Goal: Information Seeking & Learning: Find specific fact

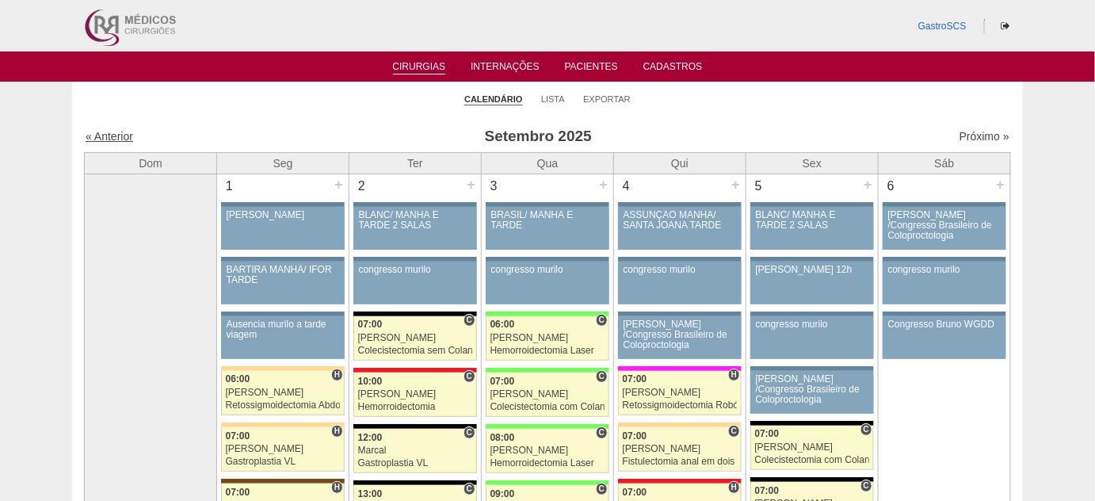
click at [115, 136] on link "« Anterior" at bounding box center [110, 136] width 48 height 13
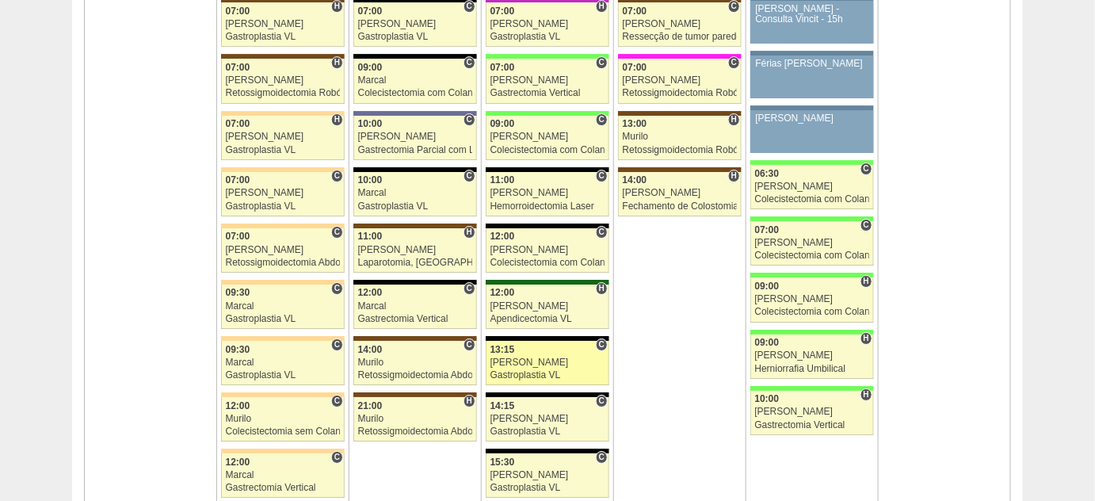
scroll to position [3744, 0]
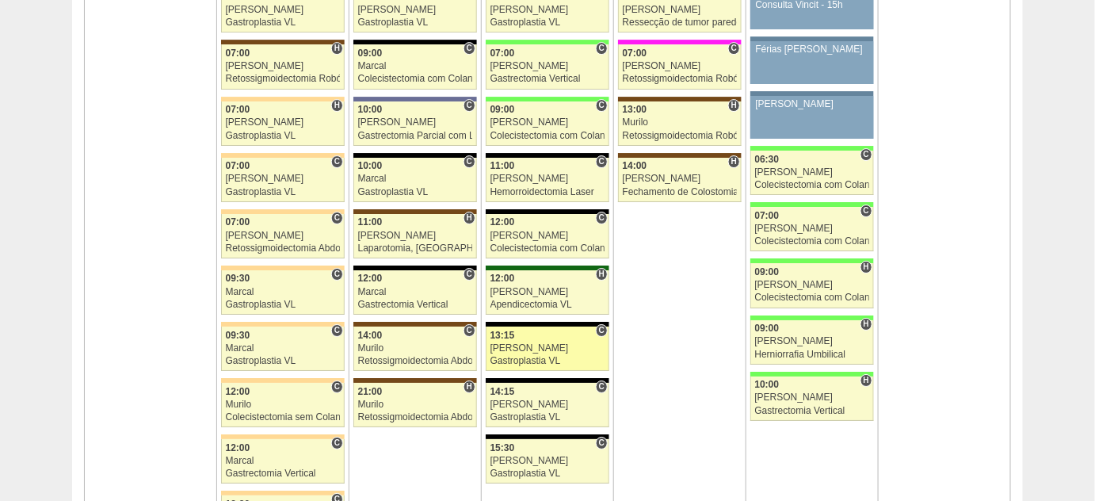
click at [520, 356] on div "Gastroplastia VL" at bounding box center [547, 361] width 115 height 10
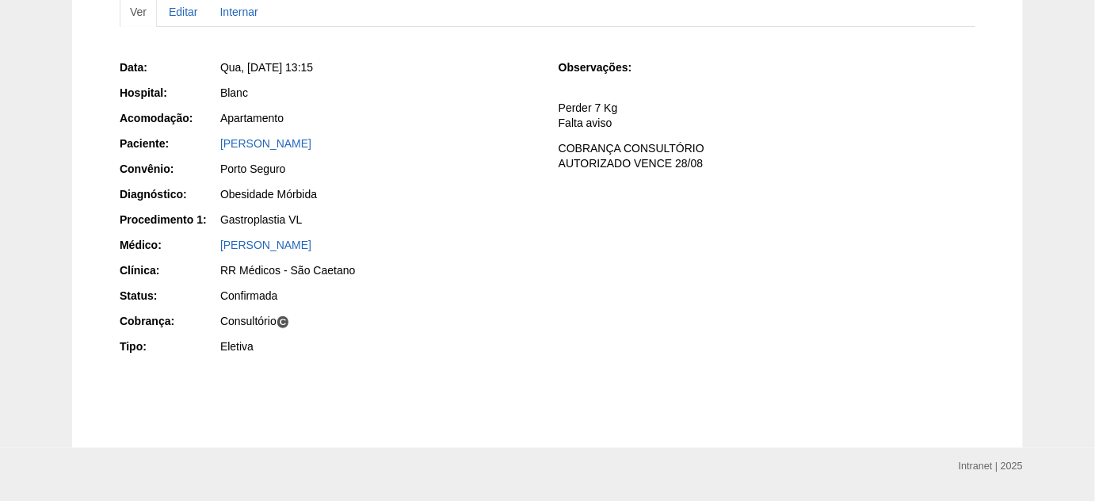
scroll to position [227, 0]
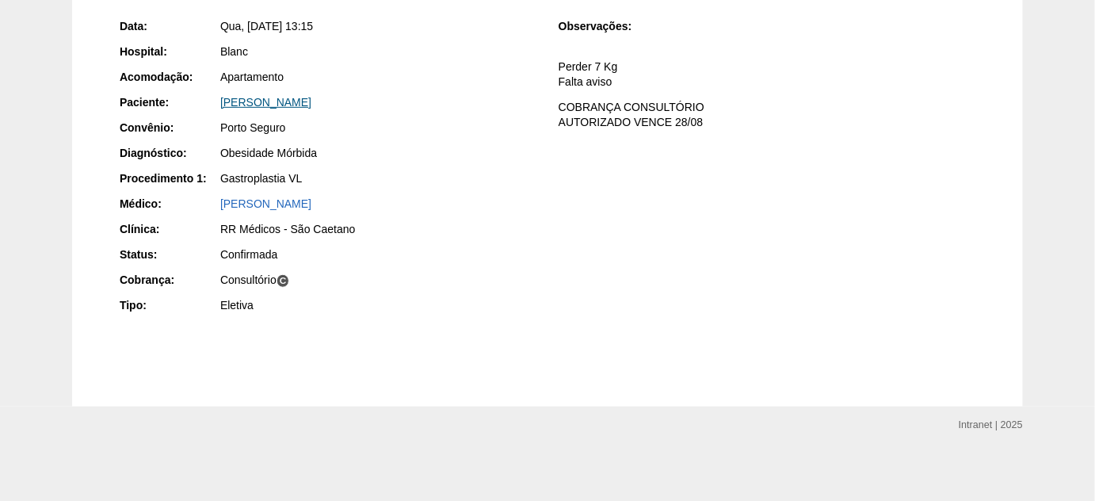
click at [281, 106] on link "Thaissa Marques Ribeiro" at bounding box center [265, 102] width 91 height 13
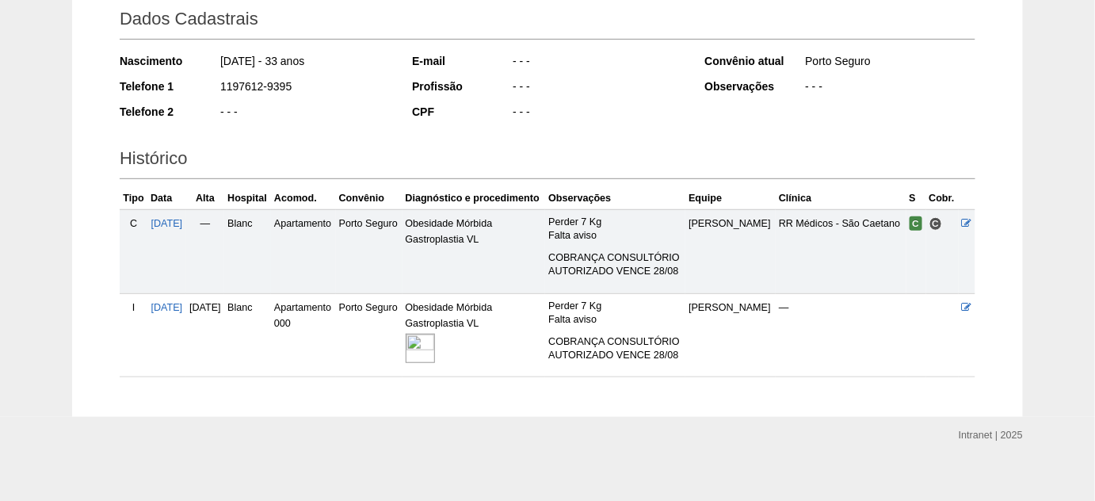
scroll to position [242, 0]
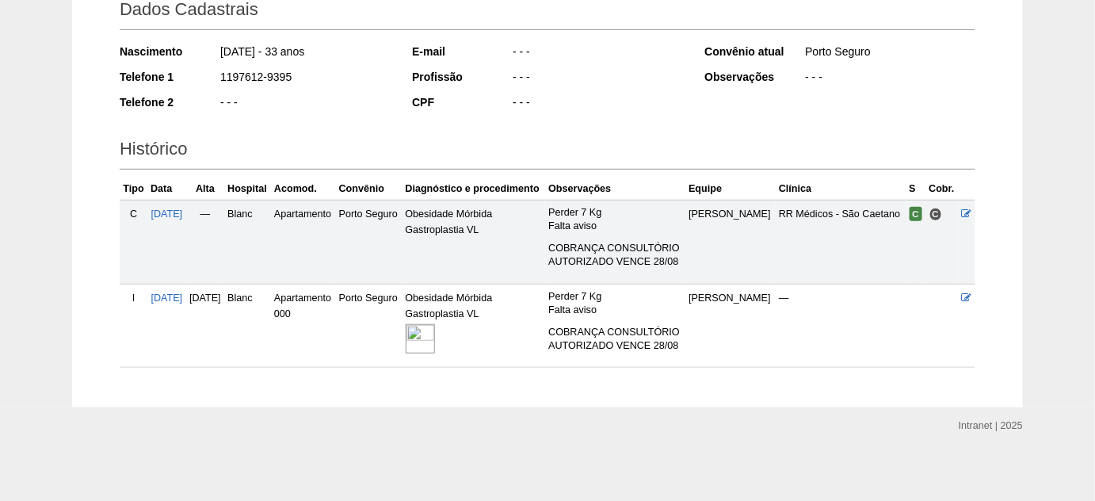
click at [435, 329] on img at bounding box center [420, 338] width 29 height 29
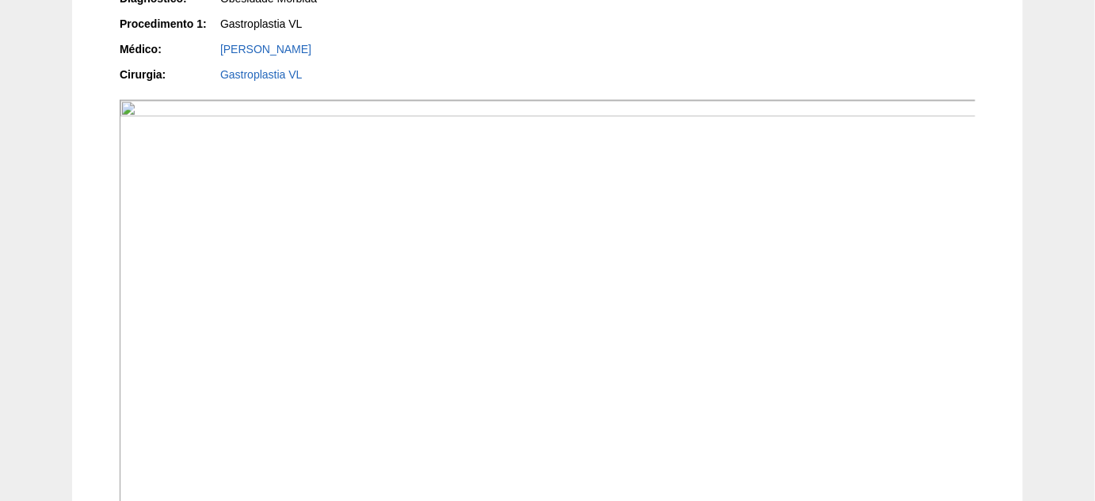
scroll to position [576, 0]
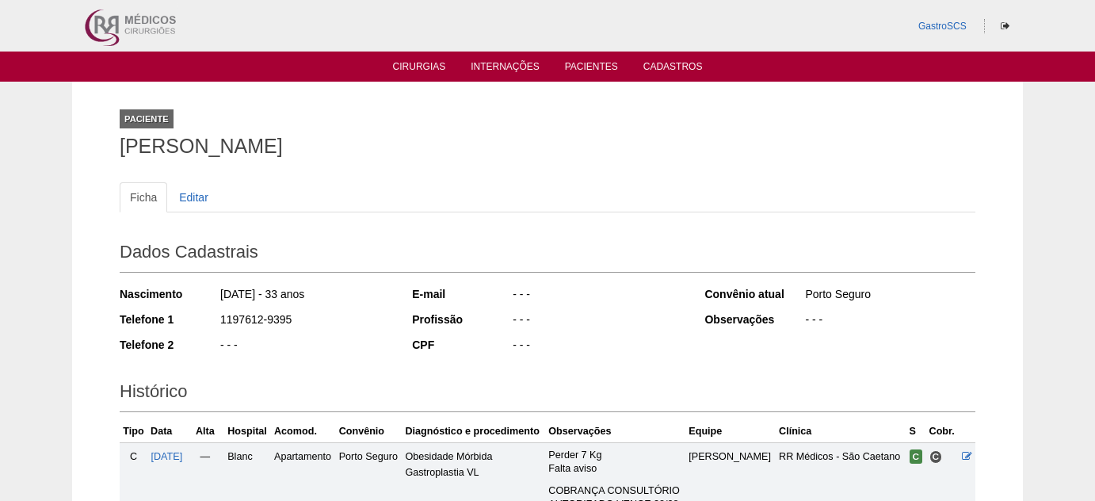
scroll to position [242, 0]
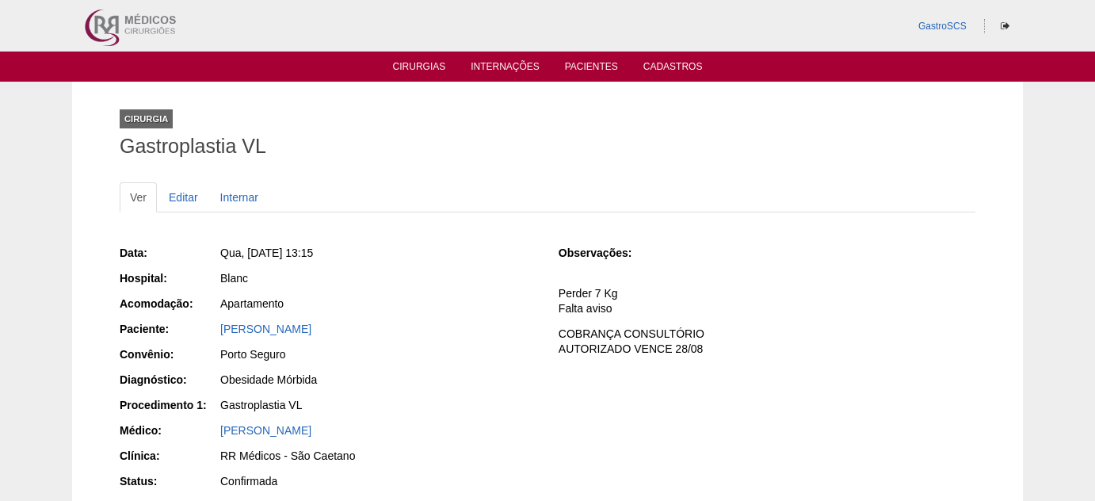
scroll to position [227, 0]
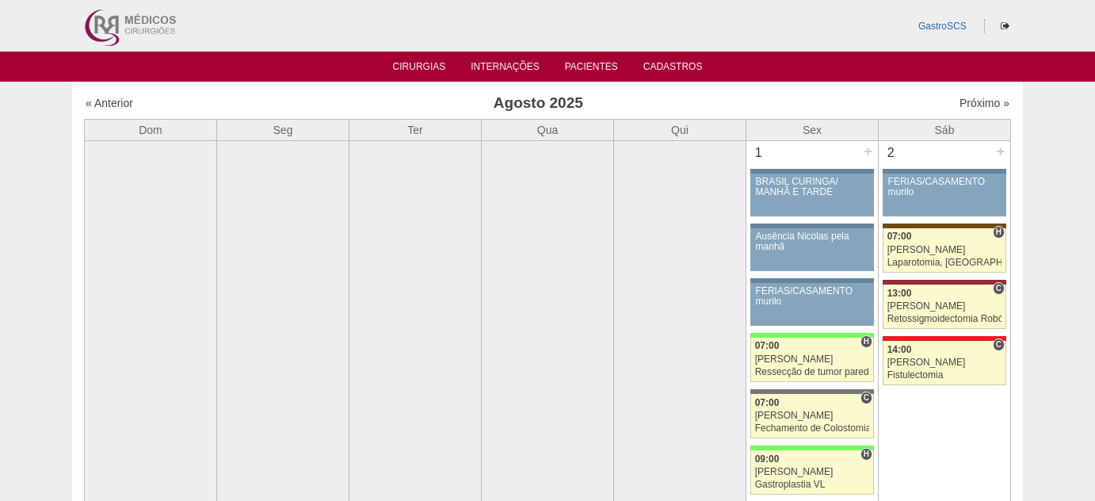
scroll to position [3744, 0]
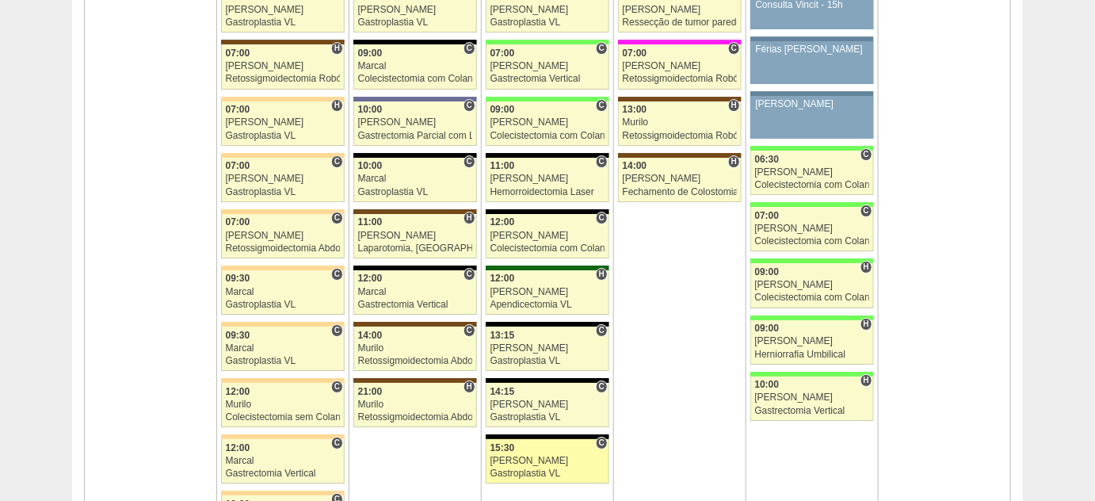
click at [542, 455] on div "[PERSON_NAME]" at bounding box center [547, 460] width 115 height 10
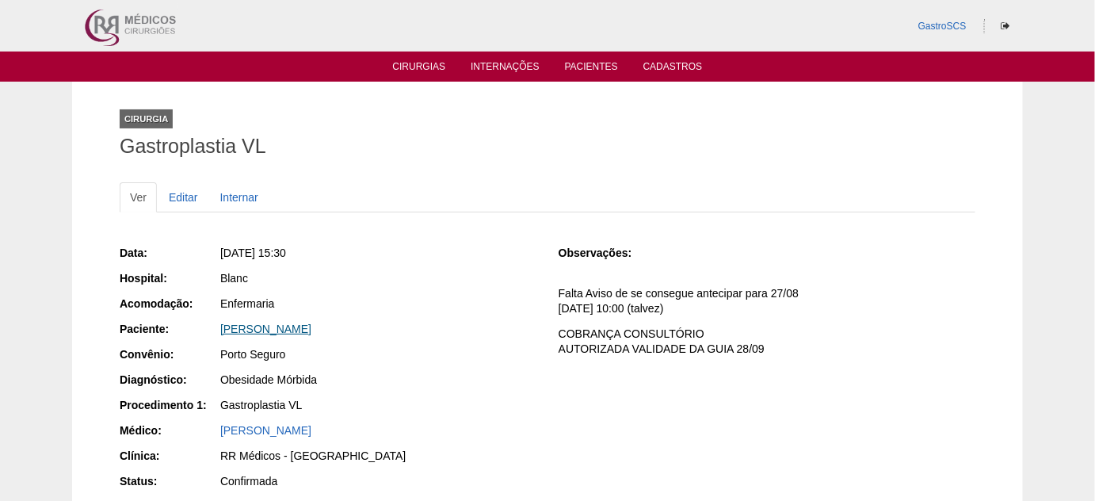
click at [298, 326] on link "[PERSON_NAME]" at bounding box center [265, 328] width 91 height 13
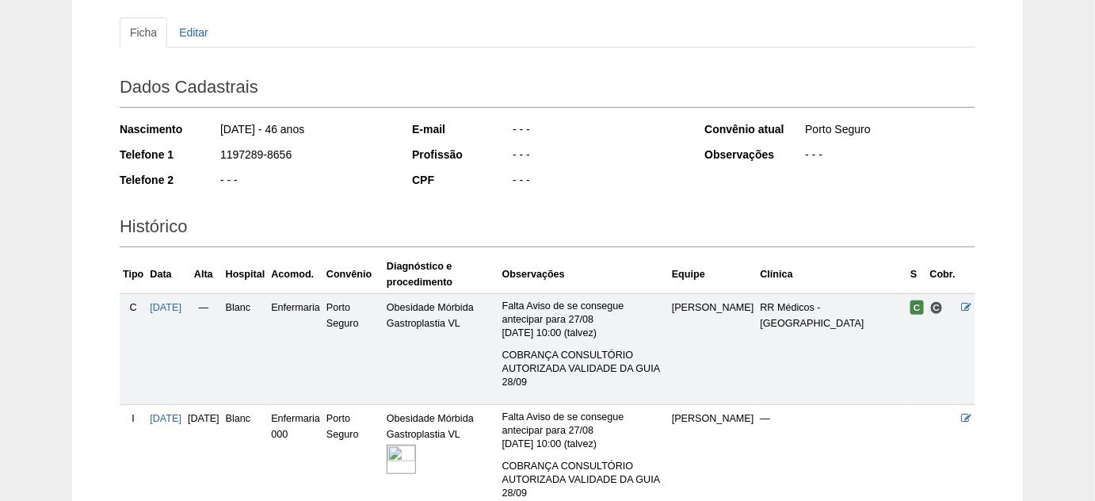
scroll to position [215, 0]
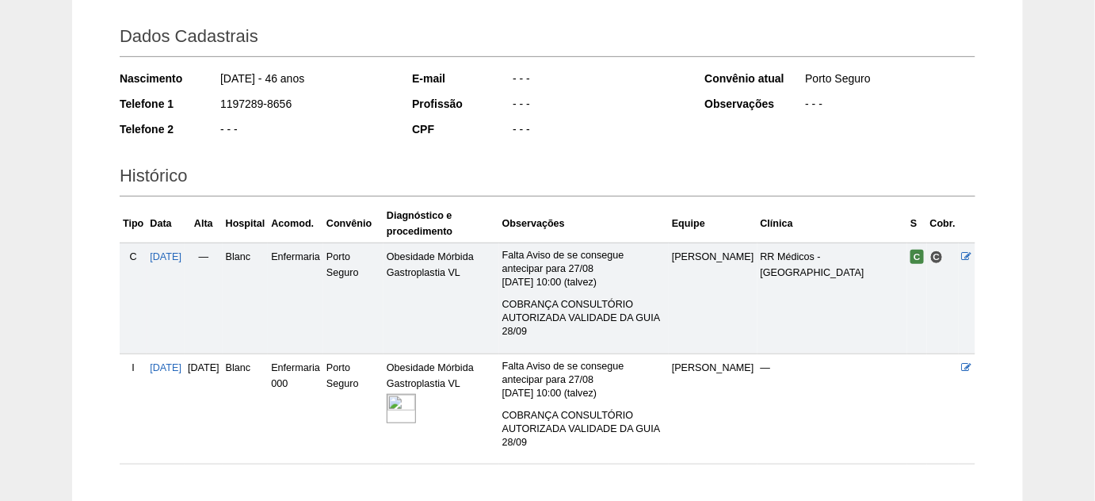
click at [416, 409] on img at bounding box center [401, 408] width 29 height 29
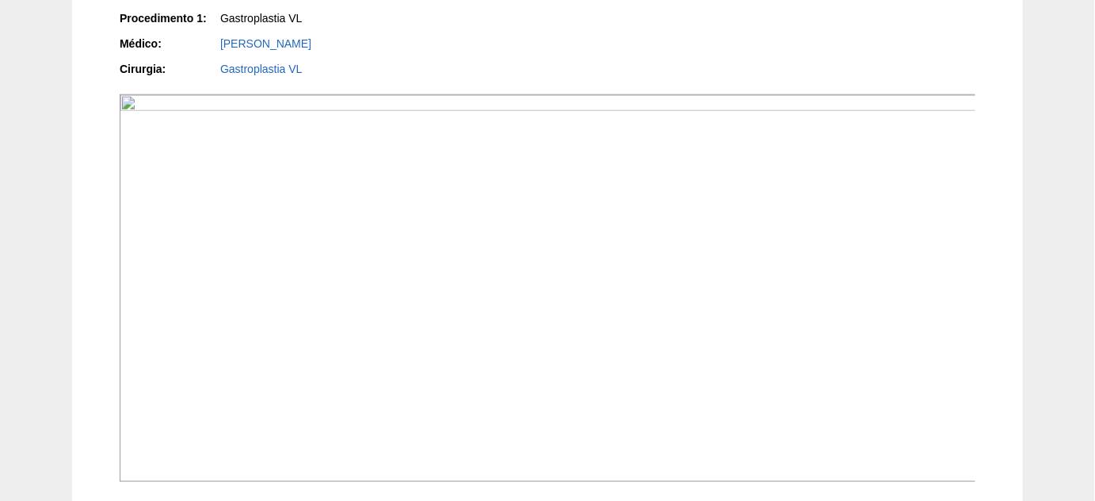
scroll to position [504, 0]
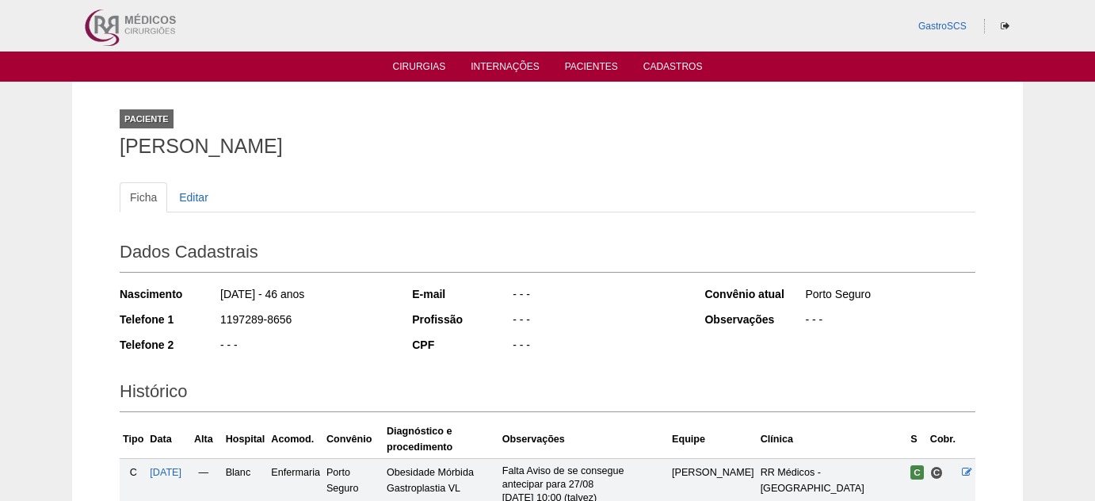
scroll to position [215, 0]
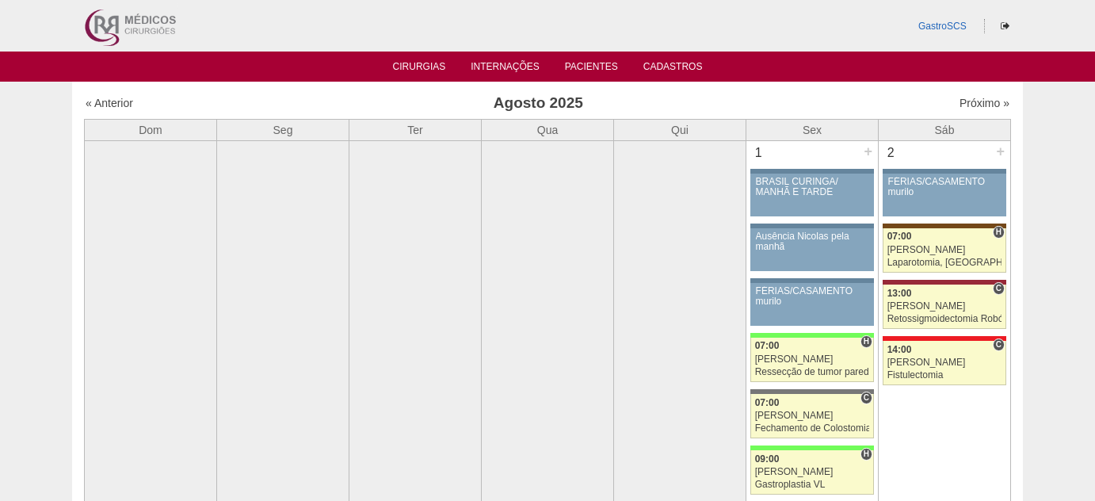
scroll to position [3744, 0]
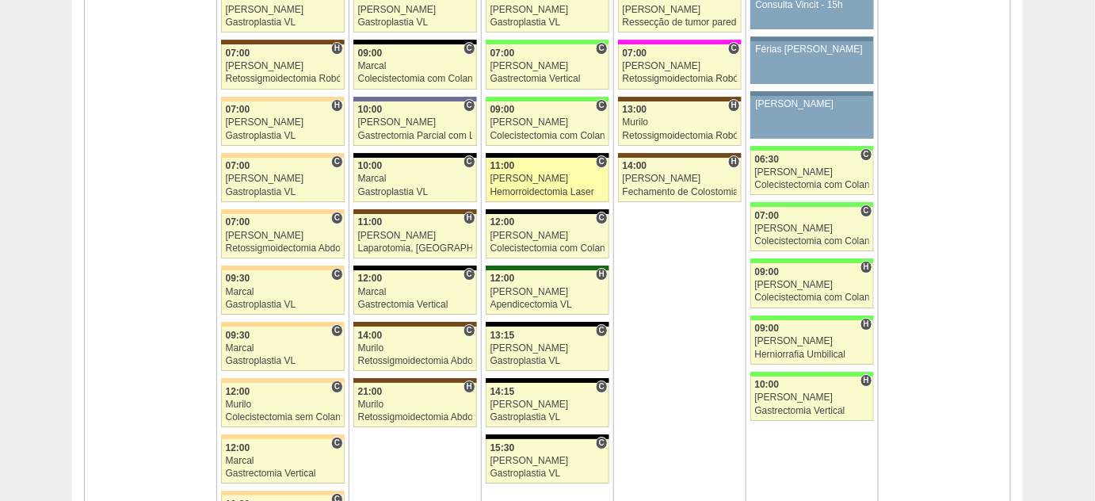
click at [512, 173] on div "[PERSON_NAME]" at bounding box center [547, 178] width 115 height 10
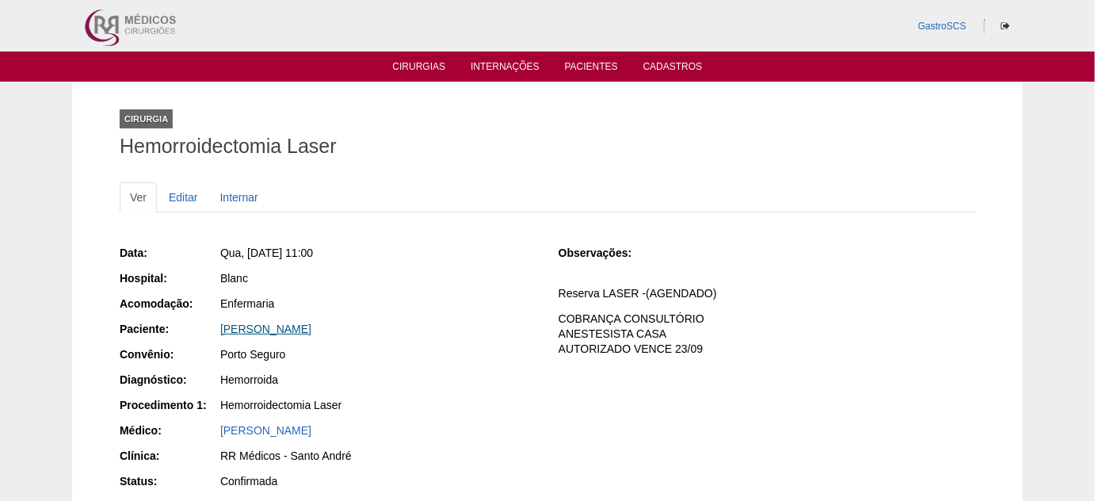
click at [284, 331] on link "Jennifer Colucci" at bounding box center [265, 328] width 91 height 13
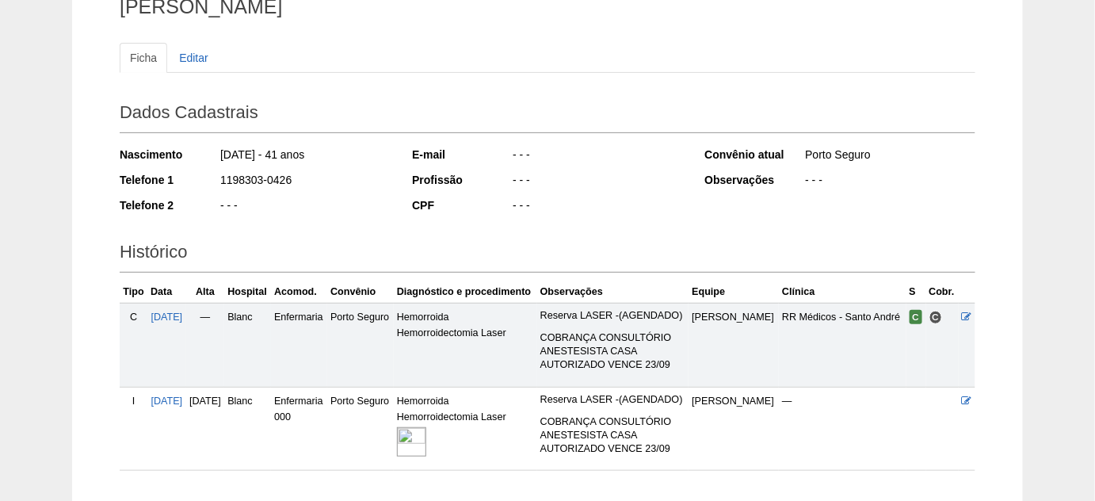
scroll to position [143, 0]
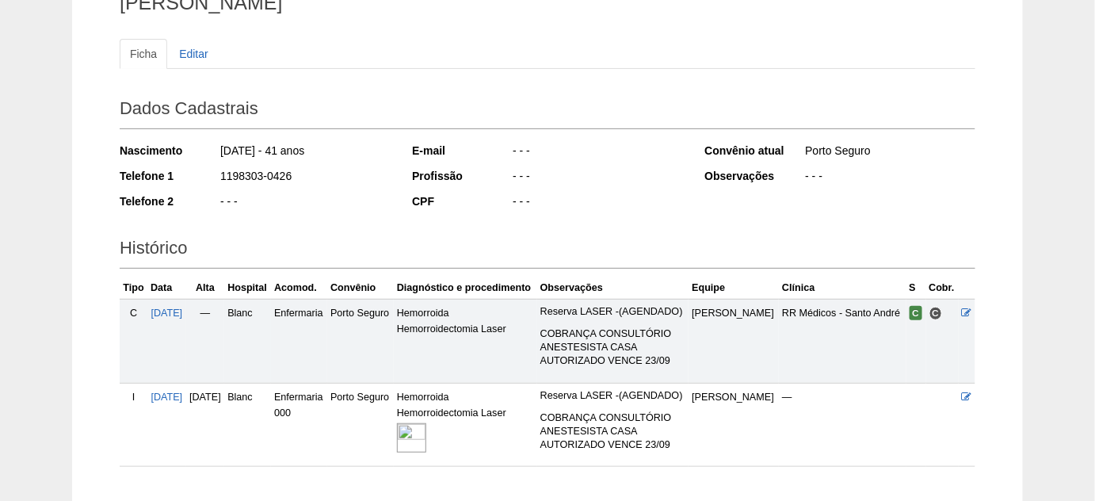
click at [426, 439] on img at bounding box center [411, 437] width 29 height 29
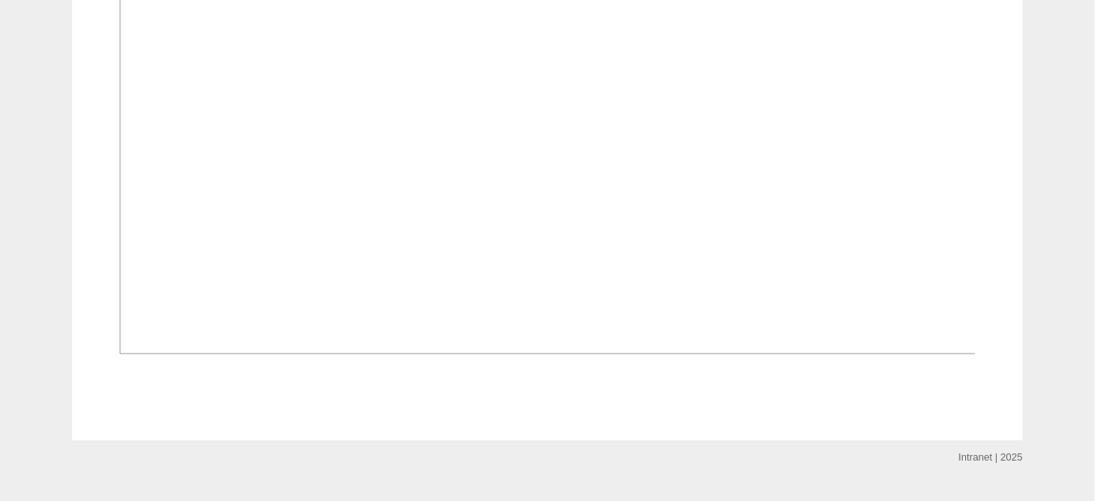
scroll to position [576, 0]
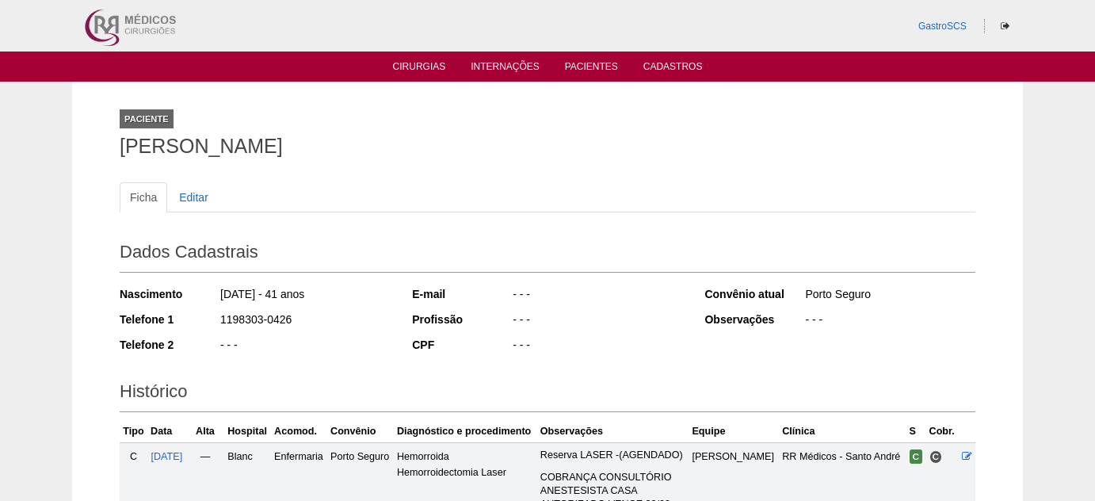
scroll to position [145, 0]
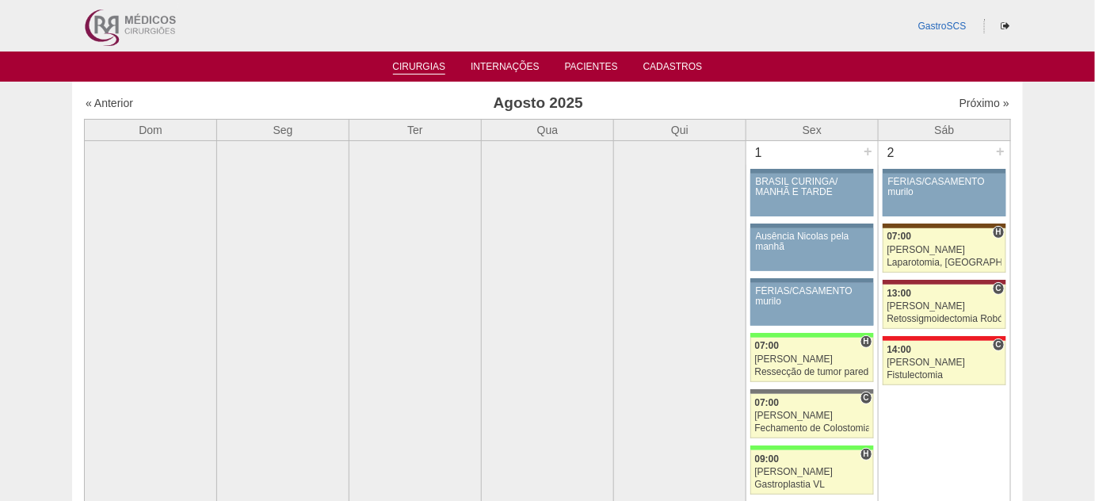
click at [410, 63] on link "Cirurgias" at bounding box center [419, 67] width 53 height 13
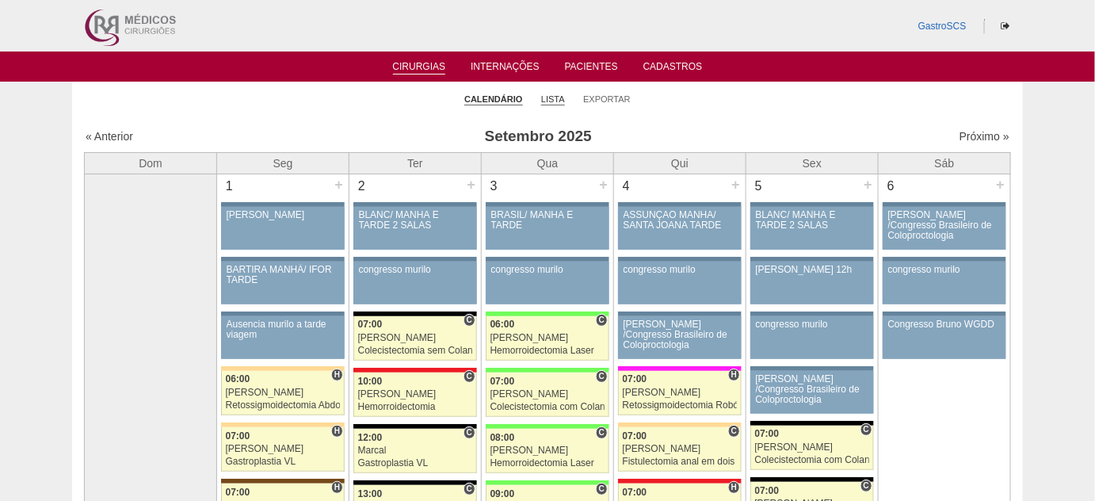
click at [551, 98] on link "Lista" at bounding box center [553, 99] width 24 height 12
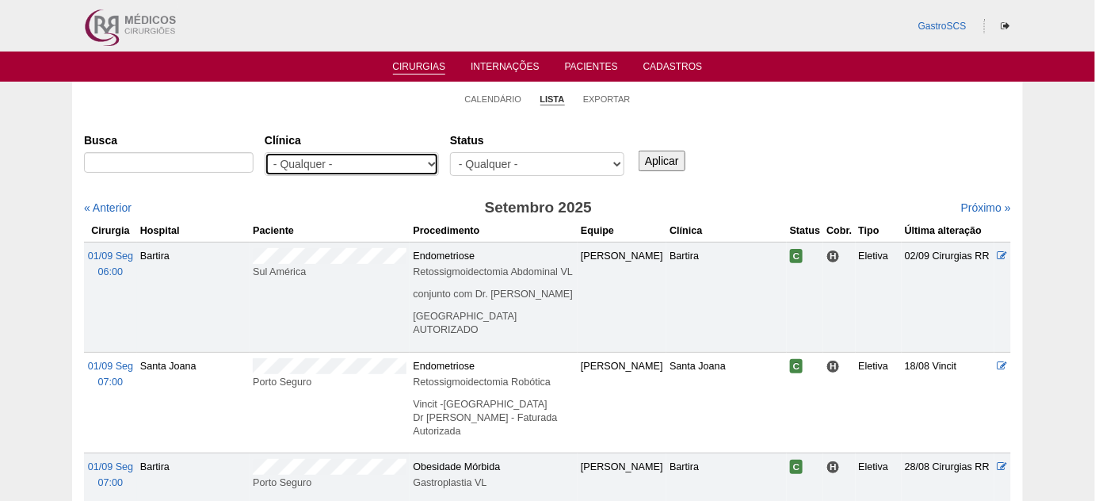
click at [413, 164] on select "- Qualquer - 6R Alphaville Assunção Bartira Brasil Christovão da Gama Cruz Azul…" at bounding box center [352, 164] width 174 height 24
select select "22"
click at [265, 152] on select "- Qualquer - 6R Alphaville Assunção Bartira Brasil Christovão da Gama Cruz Azul…" at bounding box center [352, 164] width 174 height 24
click at [655, 169] on input "Aplicar" at bounding box center [661, 160] width 47 height 21
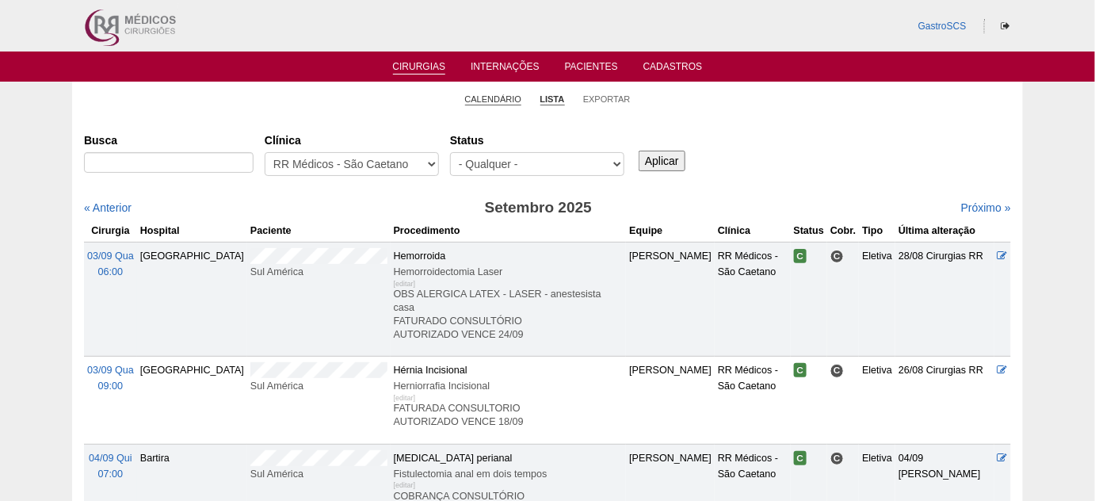
click at [467, 95] on link "Calendário" at bounding box center [493, 99] width 57 height 12
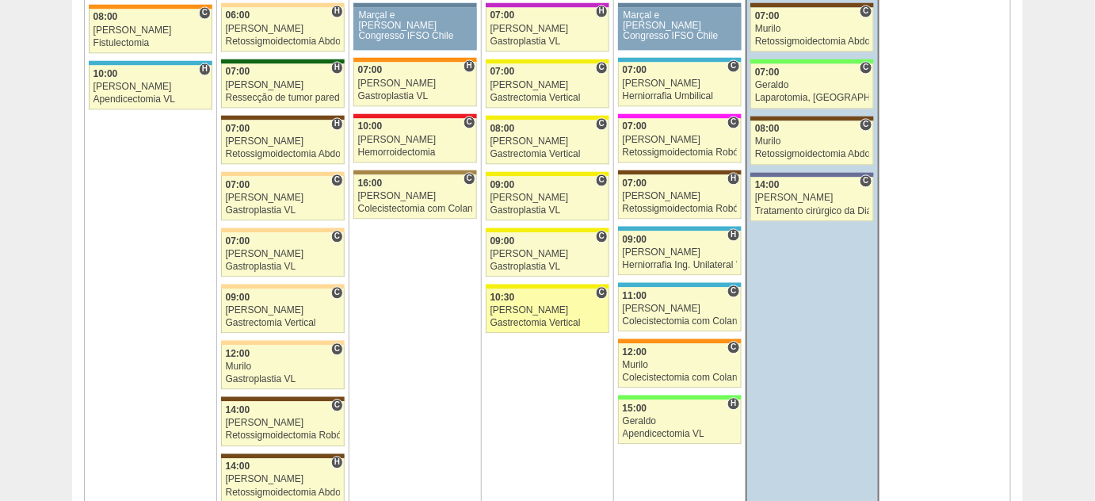
scroll to position [1152, 0]
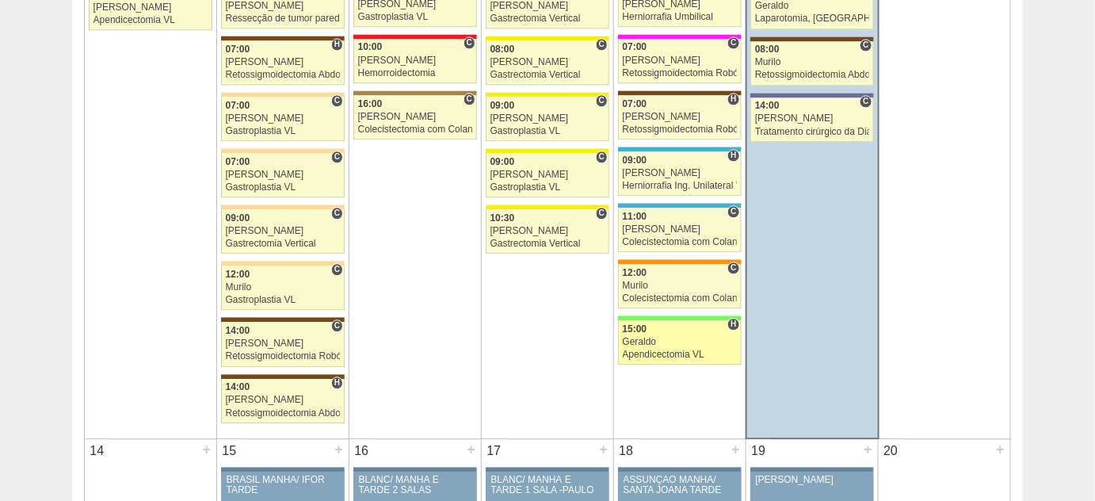
click at [650, 339] on div "Geraldo" at bounding box center [680, 342] width 114 height 10
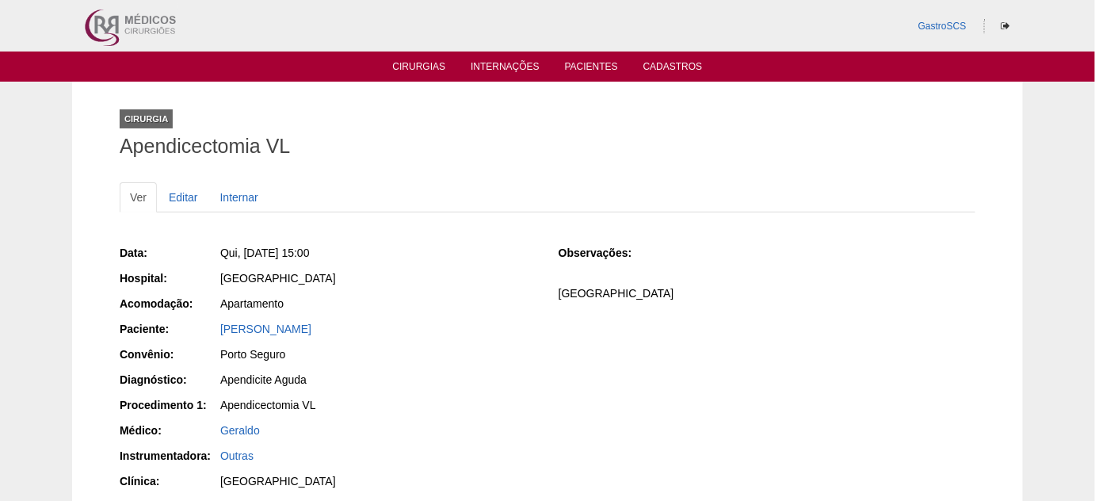
click at [281, 335] on div "[PERSON_NAME]" at bounding box center [378, 329] width 316 height 16
click at [282, 328] on link "[PERSON_NAME]" at bounding box center [265, 328] width 91 height 13
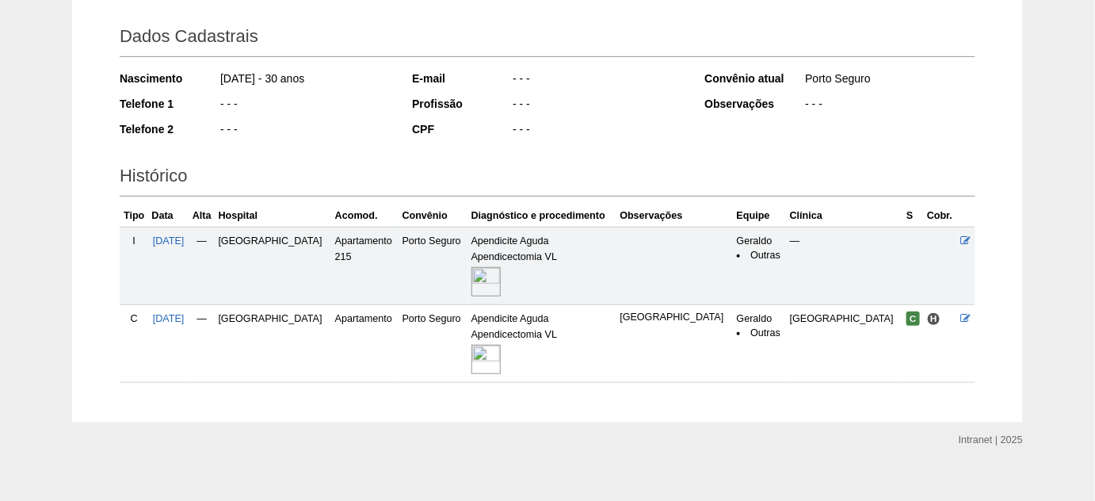
scroll to position [230, 0]
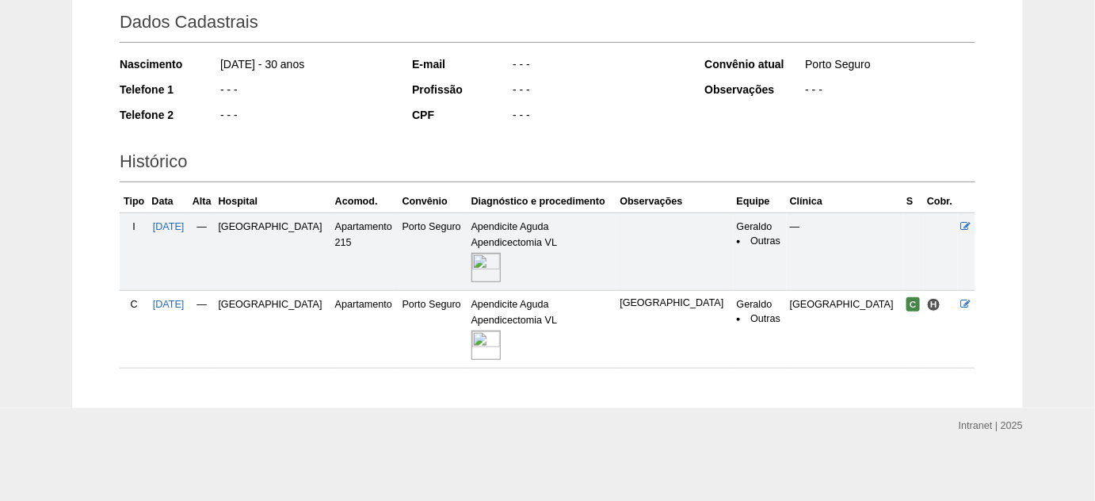
click at [501, 344] on img at bounding box center [485, 344] width 29 height 29
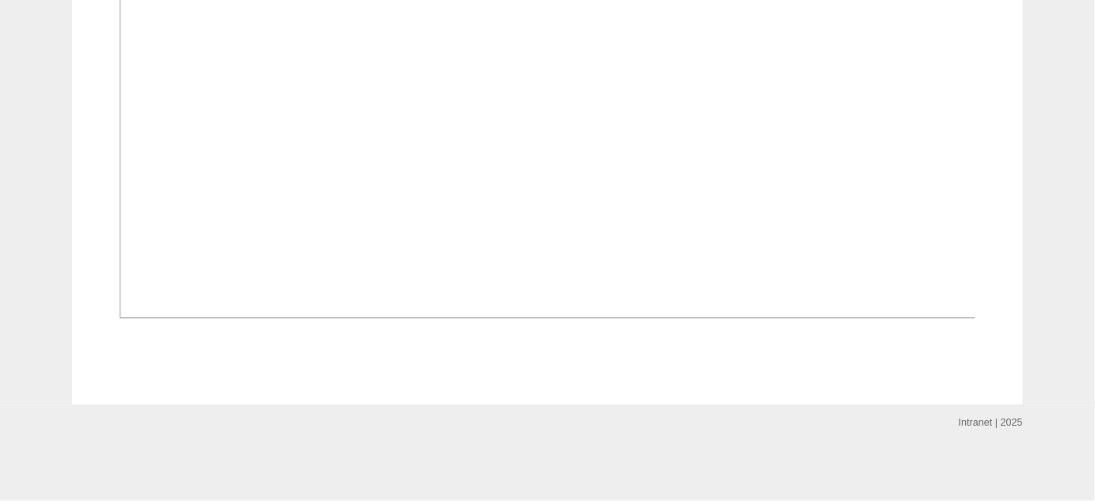
scroll to position [1296, 0]
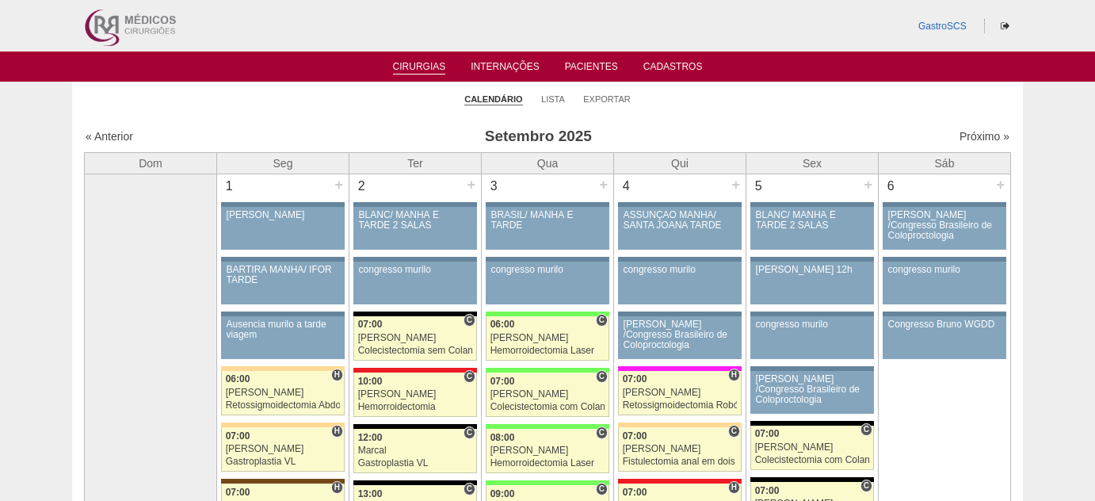
scroll to position [1152, 0]
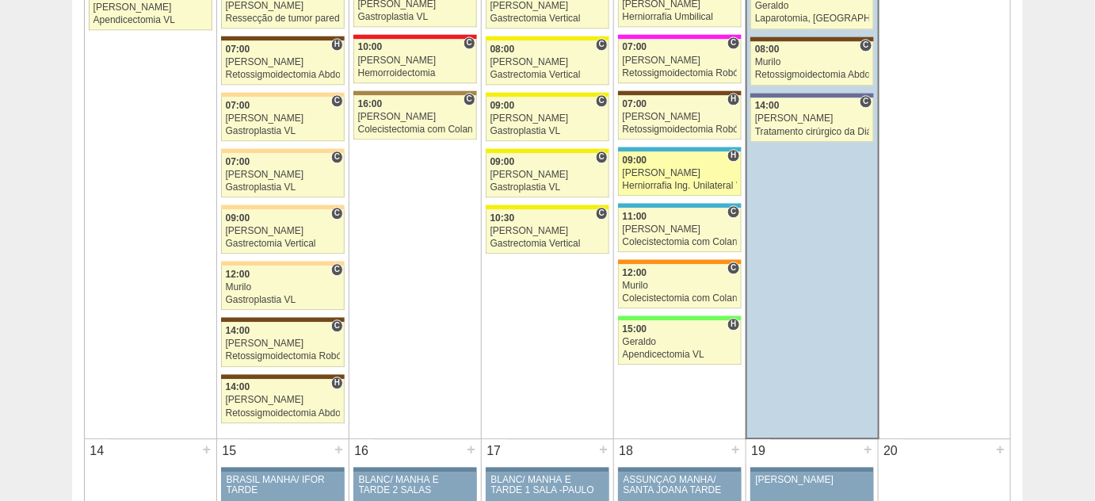
click at [661, 181] on div "Herniorrafia Ing. Unilateral VL" at bounding box center [680, 186] width 114 height 10
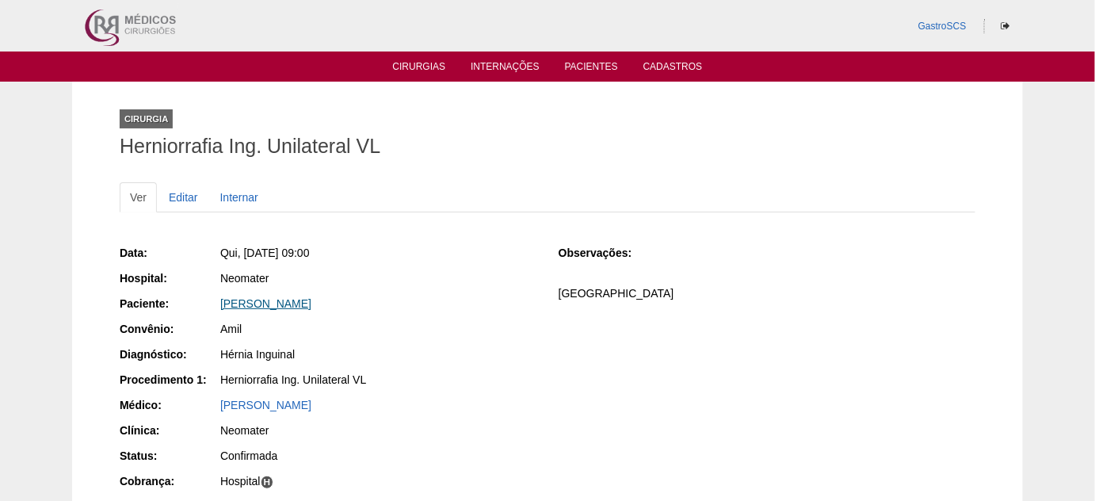
click at [311, 305] on link "[PERSON_NAME]" at bounding box center [265, 303] width 91 height 13
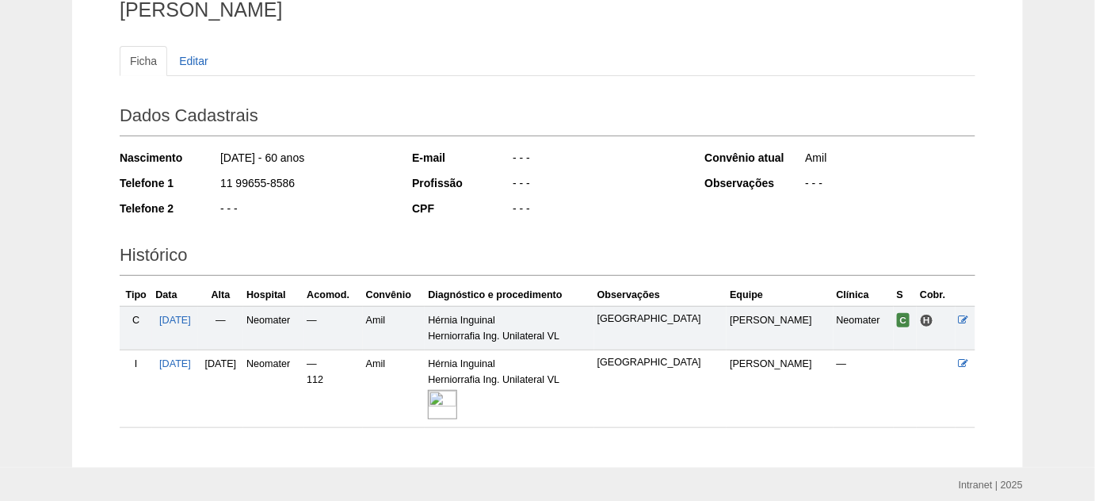
scroll to position [196, 0]
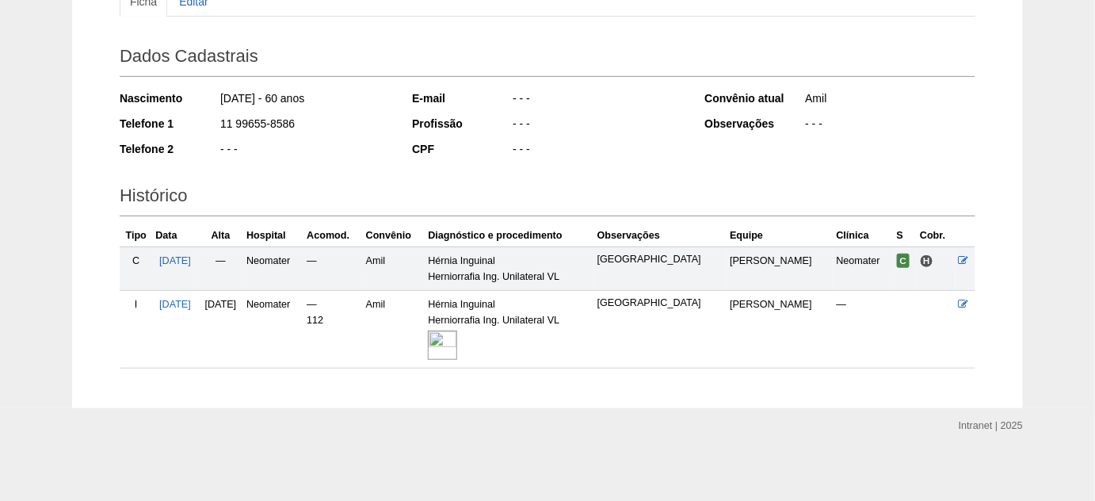
click at [457, 347] on img at bounding box center [442, 344] width 29 height 29
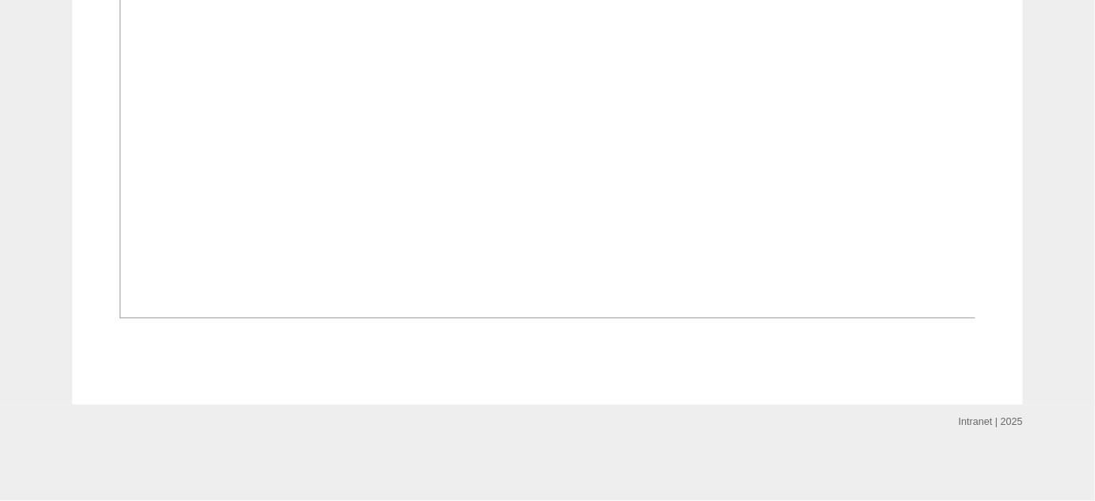
scroll to position [1008, 0]
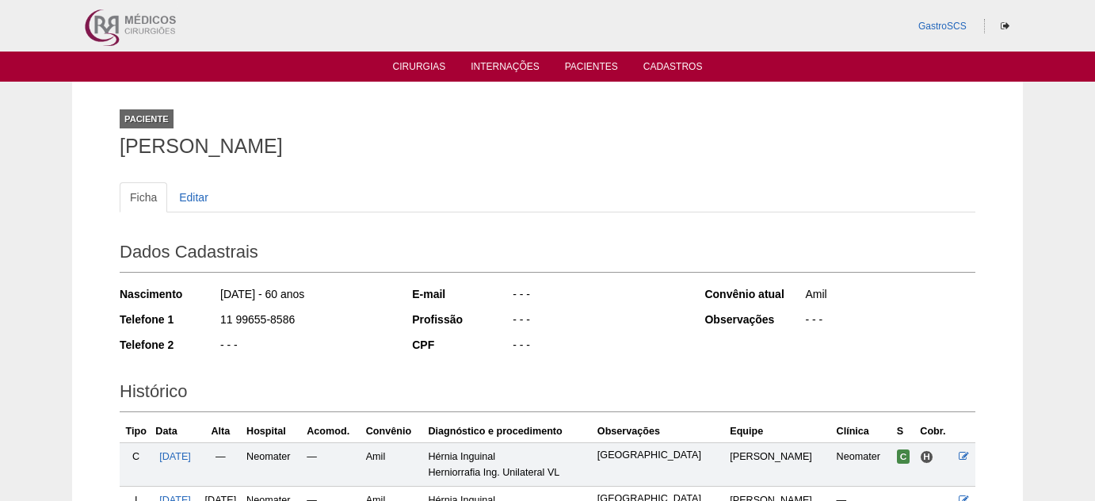
scroll to position [196, 0]
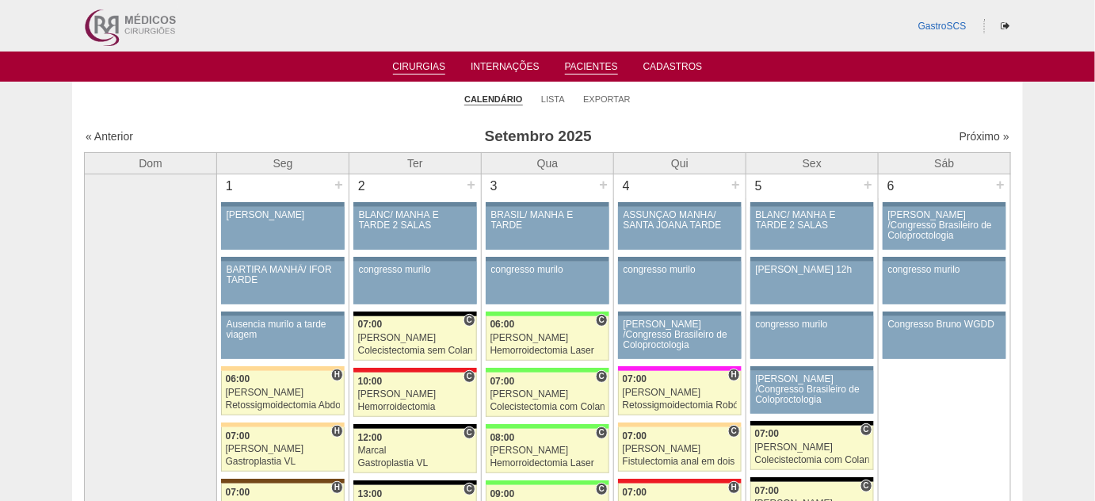
click at [597, 61] on link "Pacientes" at bounding box center [591, 67] width 53 height 13
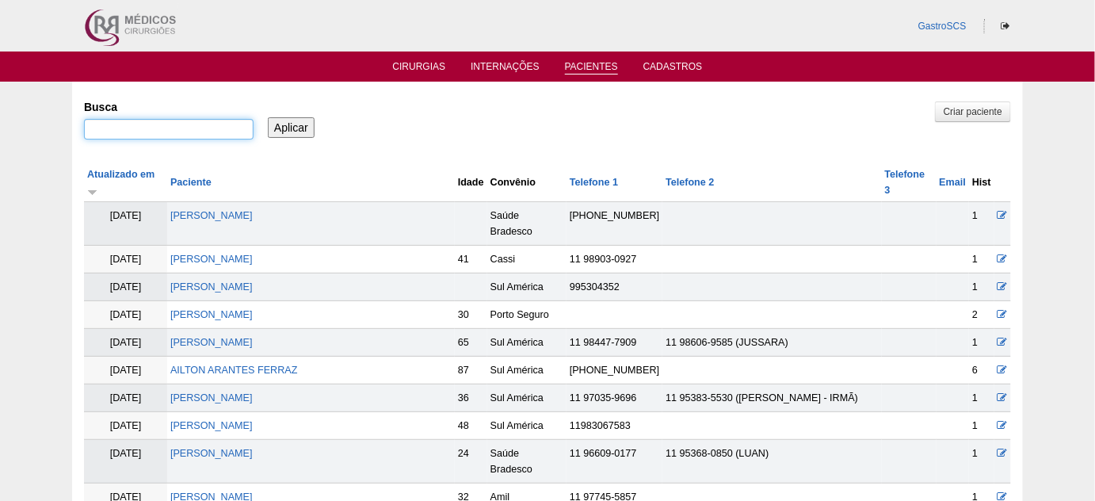
click at [178, 126] on input "Busca" at bounding box center [169, 129] width 170 height 21
type input "jaquline"
click at [268, 117] on input "Aplicar" at bounding box center [291, 127] width 47 height 21
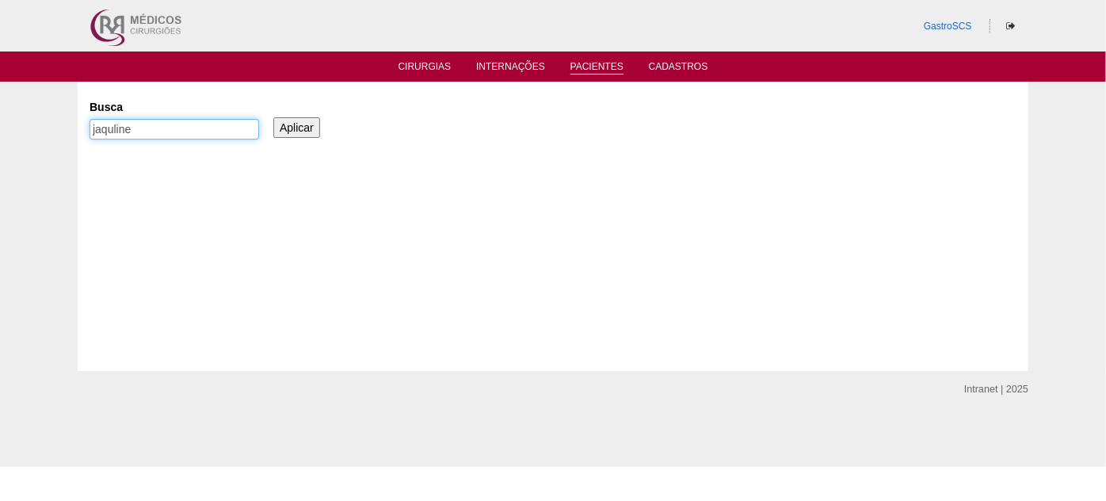
click at [178, 126] on input "jaquline" at bounding box center [175, 129] width 170 height 21
click at [118, 128] on input "jaquline" at bounding box center [175, 129] width 170 height 21
type input "jaqueline"
click at [273, 117] on input "Aplicar" at bounding box center [296, 127] width 47 height 21
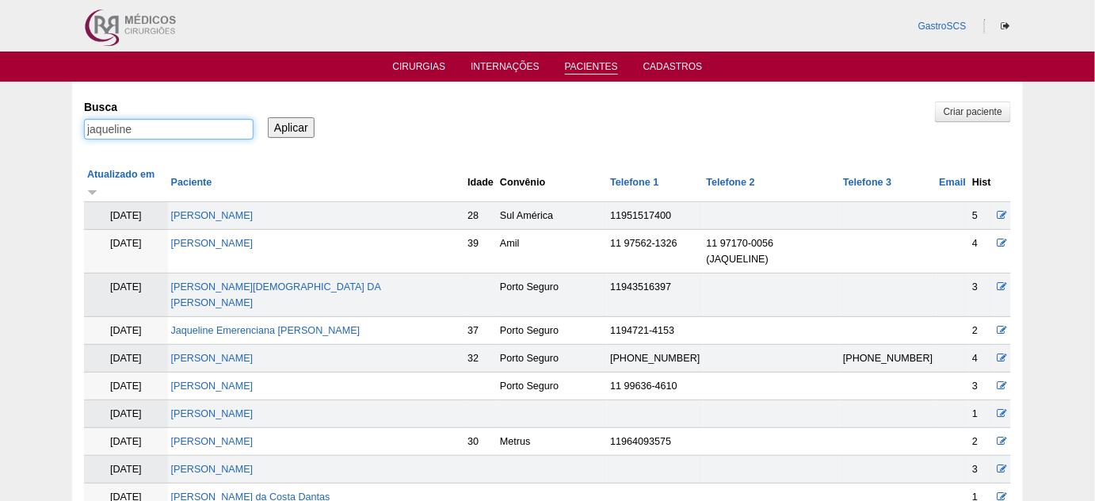
click at [86, 126] on input "jaqueline" at bounding box center [169, 129] width 170 height 21
type input ""jaqueline da silva pinho""
click at [268, 117] on input "Aplicar" at bounding box center [291, 127] width 47 height 21
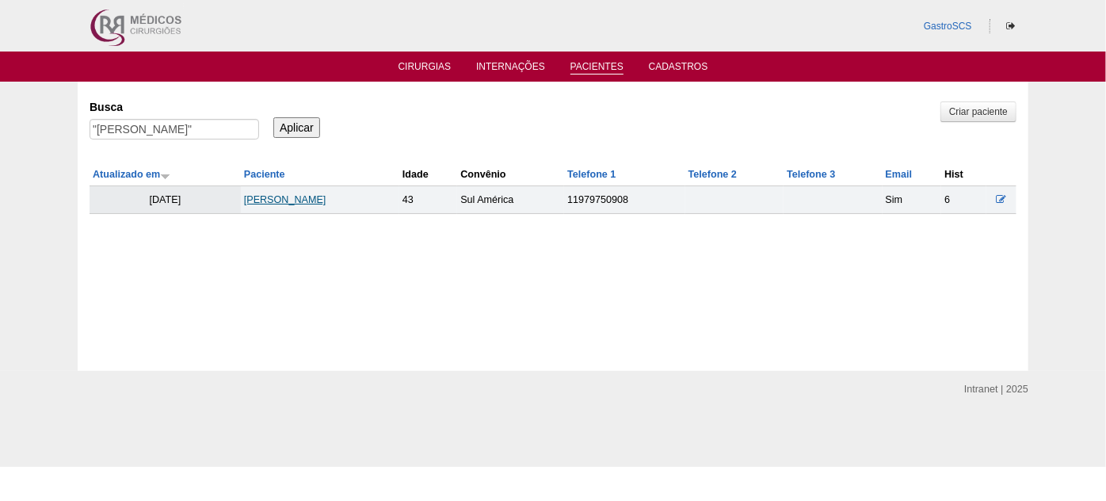
click at [310, 198] on link "[PERSON_NAME]" at bounding box center [285, 199] width 82 height 11
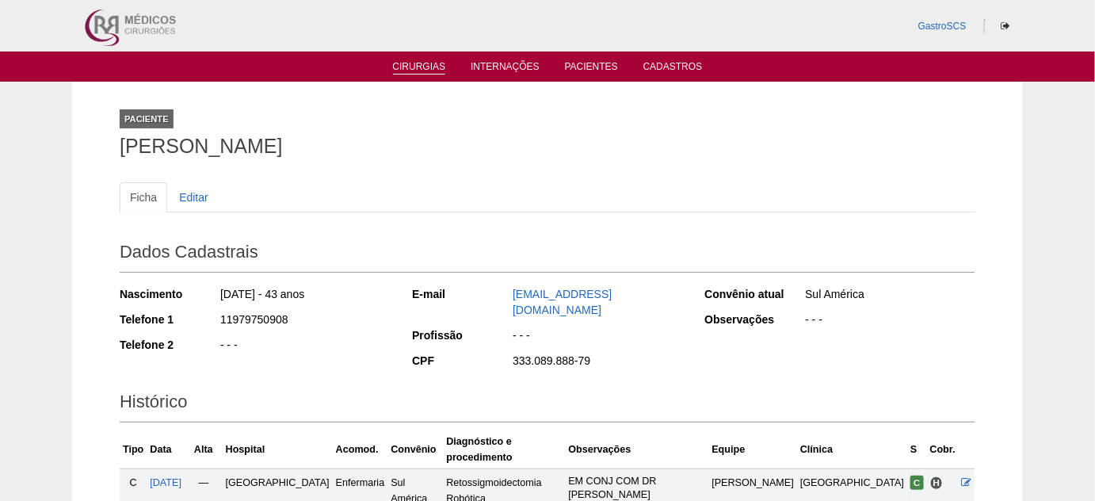
click at [429, 73] on link "Cirurgias" at bounding box center [419, 67] width 53 height 13
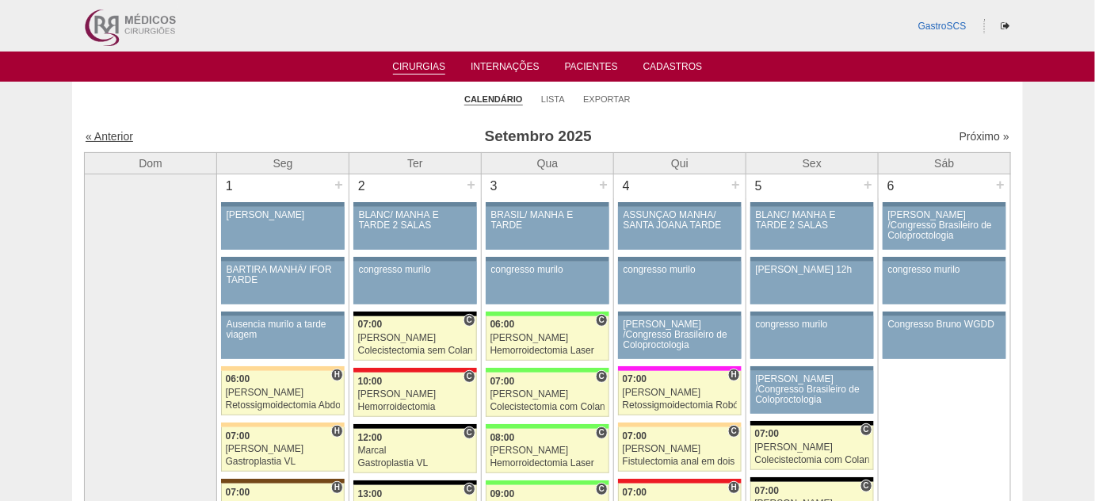
click at [107, 133] on link "« Anterior" at bounding box center [110, 136] width 48 height 13
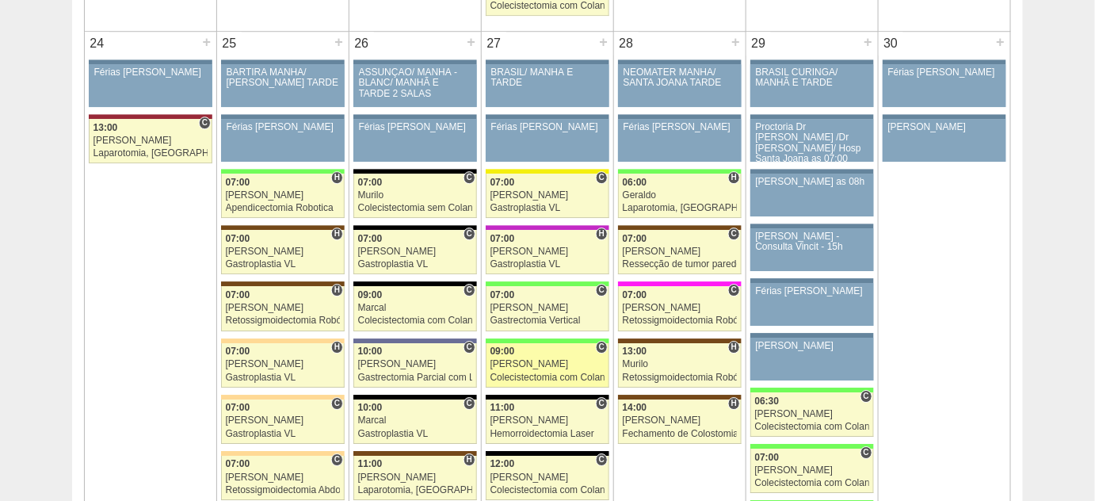
scroll to position [3528, 0]
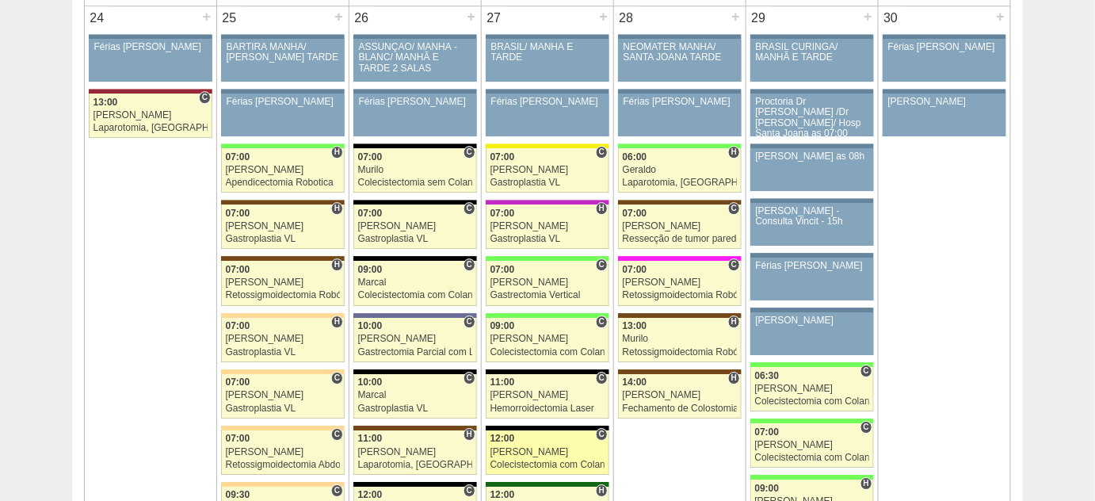
click at [520, 433] on div "12:00" at bounding box center [547, 438] width 115 height 10
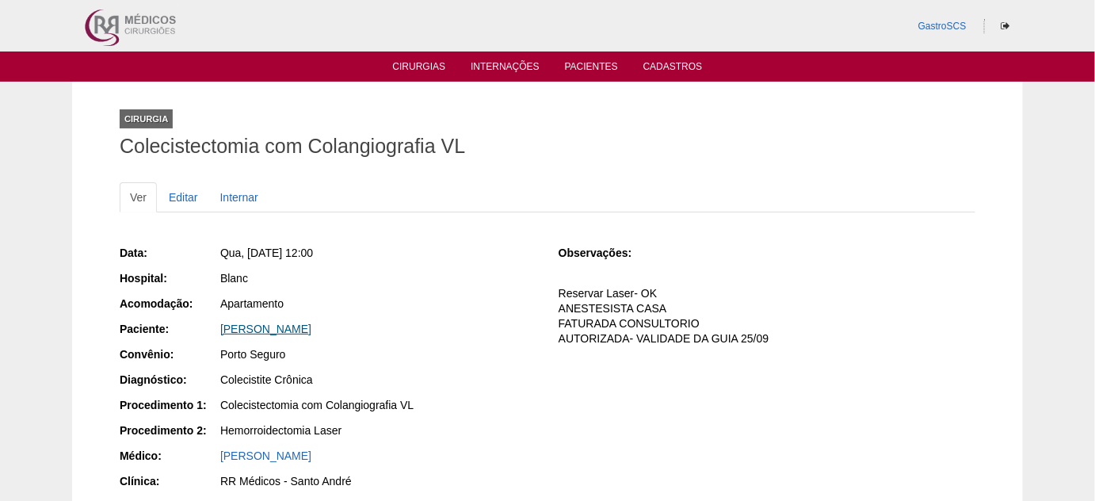
click at [302, 323] on link "[PERSON_NAME]" at bounding box center [265, 328] width 91 height 13
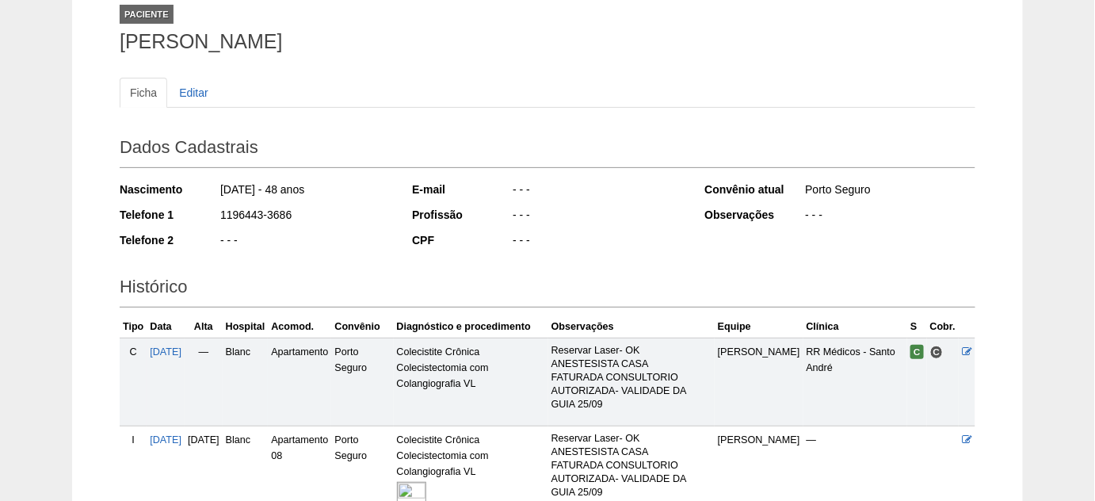
scroll to position [215, 0]
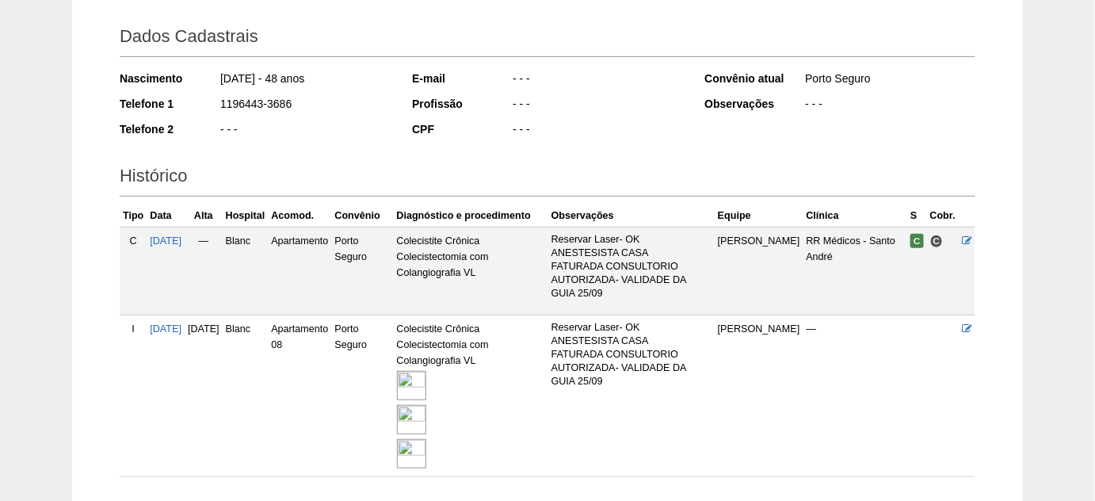
click at [426, 371] on img at bounding box center [411, 385] width 29 height 29
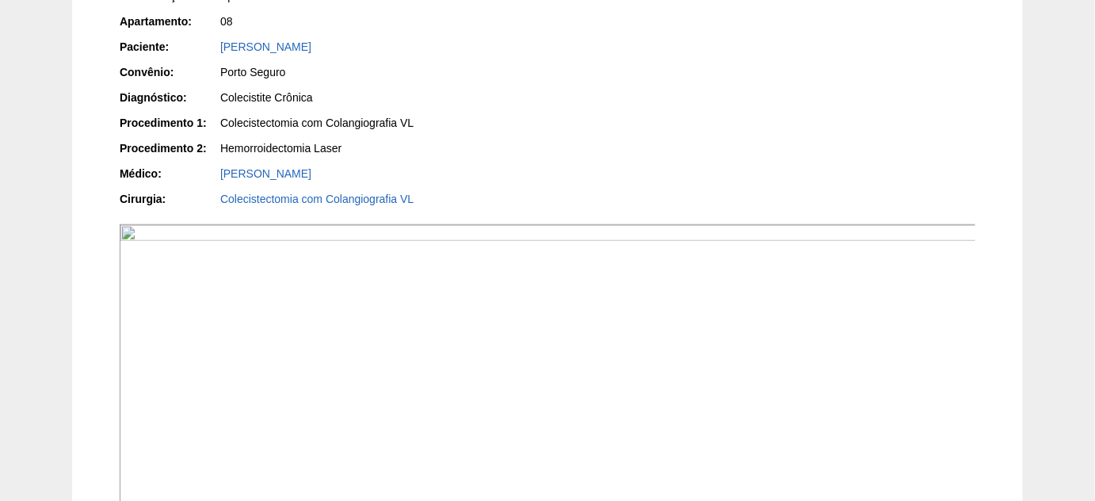
scroll to position [432, 0]
